Goal: Navigation & Orientation: Find specific page/section

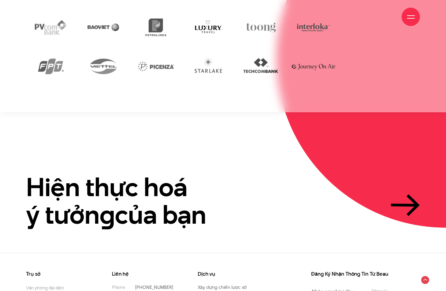
scroll to position [1424, 0]
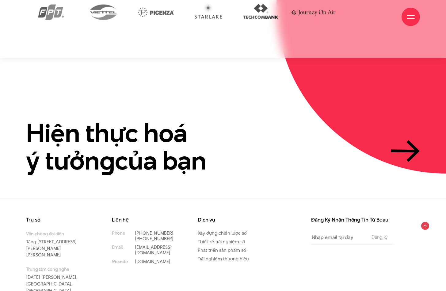
click at [418, 8] on div "Giới thiệu Dự án Dịch vụ Góc nhìn Liên hệ" at bounding box center [222, 17] width 393 height 34
click at [412, 15] on span at bounding box center [411, 15] width 8 height 1
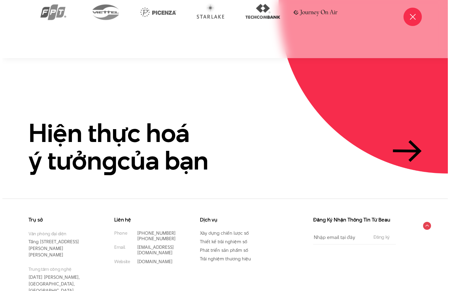
scroll to position [1423, 0]
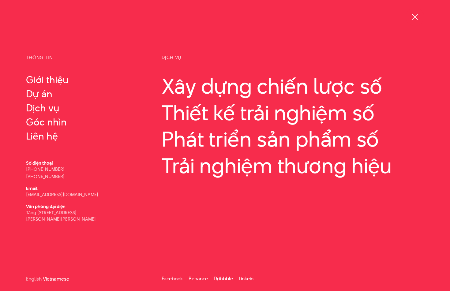
click at [412, 15] on div at bounding box center [415, 17] width 8 height 8
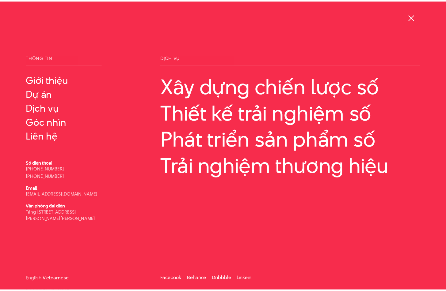
scroll to position [1424, 0]
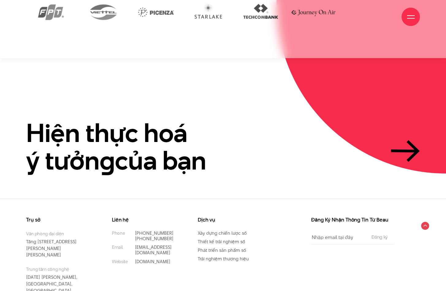
click at [412, 15] on span at bounding box center [411, 15] width 8 height 1
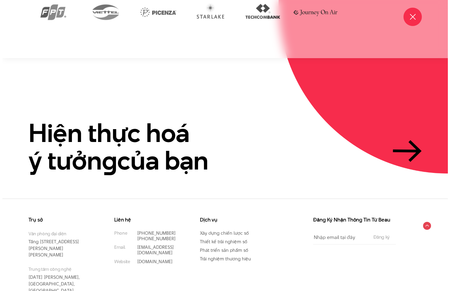
scroll to position [1423, 0]
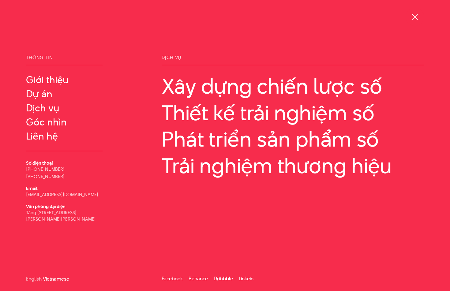
drag, startPoint x: 105, startPoint y: 268, endPoint x: 154, endPoint y: 228, distance: 63.9
click at [105, 268] on div "Thông tin Giới thiệu Dự án Số điện thoại Email" at bounding box center [225, 168] width 450 height 227
click at [27, 92] on link "Dự án" at bounding box center [64, 93] width 77 height 11
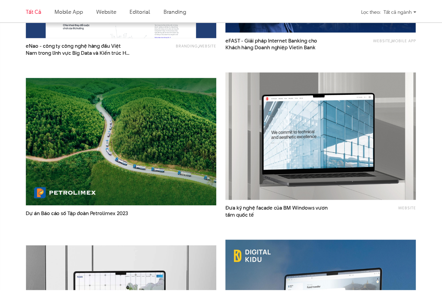
scroll to position [1041, 0]
